Goal: Share content: Share content

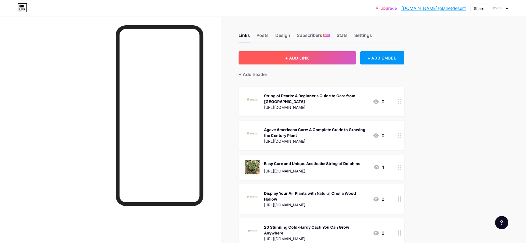
click at [279, 63] on button "+ ADD LINK" at bounding box center [296, 57] width 117 height 13
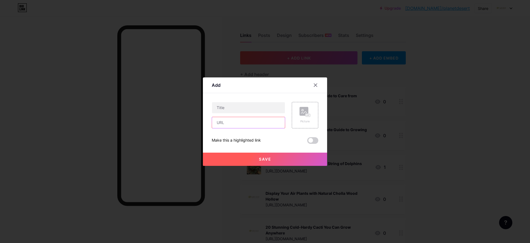
click at [223, 123] on input "text" at bounding box center [248, 122] width 73 height 11
paste input "[URL][DOMAIN_NAME]"
type input "[URL][DOMAIN_NAME]"
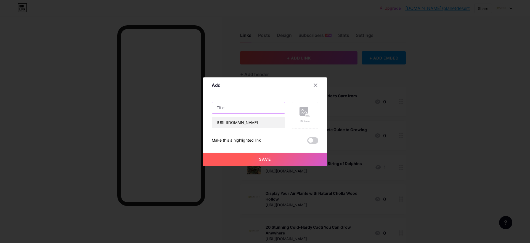
click at [222, 112] on input "text" at bounding box center [248, 107] width 73 height 11
paste input "[URL][DOMAIN_NAME]"
type input "[URL][DOMAIN_NAME]"
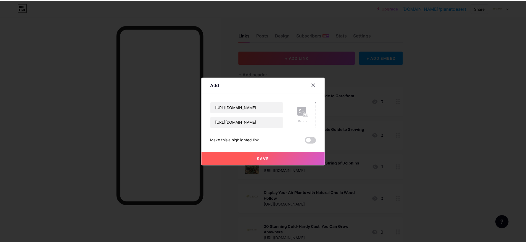
scroll to position [0, 0]
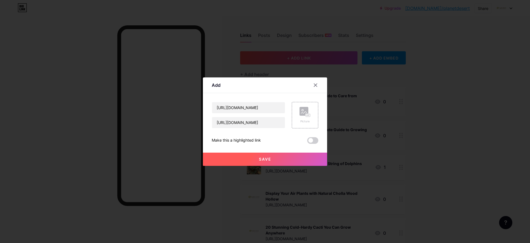
click at [284, 161] on button "Save" at bounding box center [265, 159] width 124 height 13
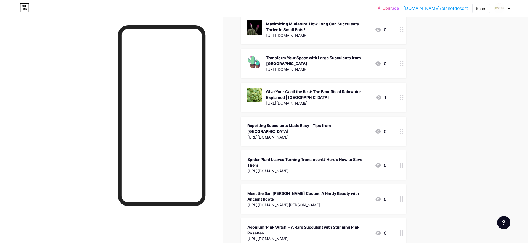
scroll to position [464, 0]
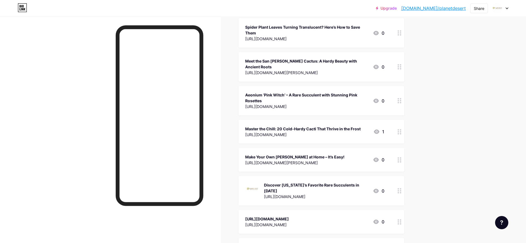
click at [289, 216] on div "[URL][DOMAIN_NAME] [URL][DOMAIN_NAME]" at bounding box center [267, 222] width 44 height 13
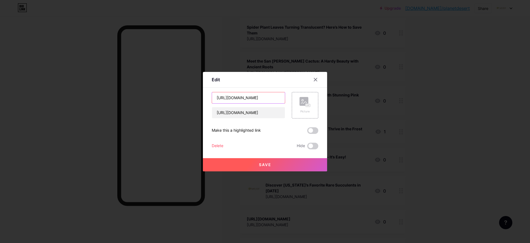
click at [270, 99] on input "[URL][DOMAIN_NAME]" at bounding box center [248, 97] width 73 height 11
paste input "Cactus Watering – Everything You Need to Know: Master the Art of Watering"
type input "Cactus Watering – Everything You Need to Know: Master the Art of Watering"
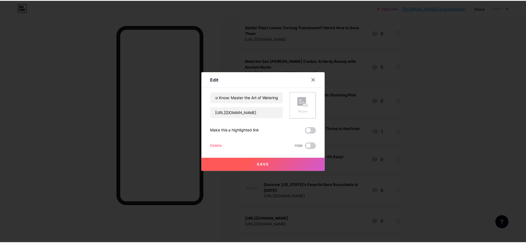
scroll to position [0, 0]
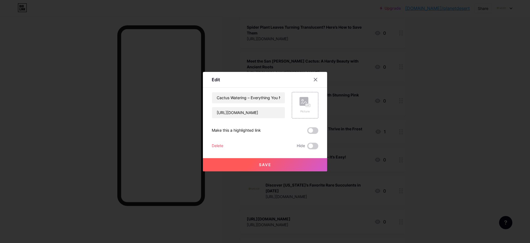
click at [277, 169] on button "Save" at bounding box center [265, 164] width 124 height 13
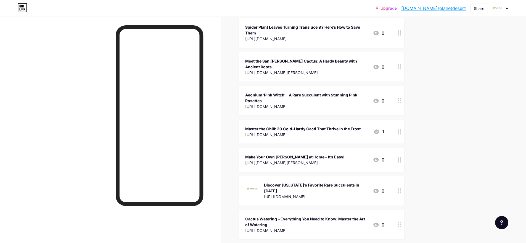
click at [477, 9] on div "Share" at bounding box center [479, 9] width 10 height 6
click at [449, 28] on div "Copy link" at bounding box center [446, 28] width 82 height 13
